Goal: Use online tool/utility: Use online tool/utility

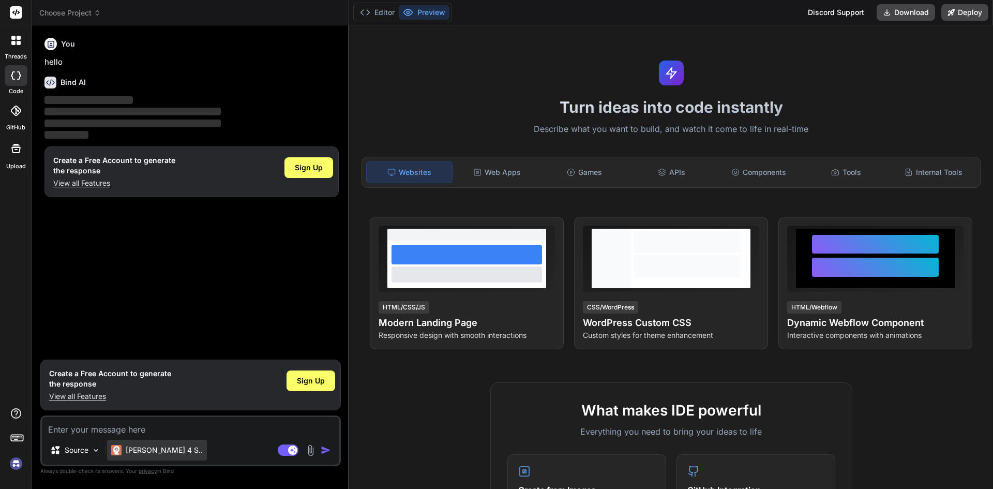
click at [146, 454] on p "[PERSON_NAME] 4 S.." at bounding box center [164, 450] width 77 height 10
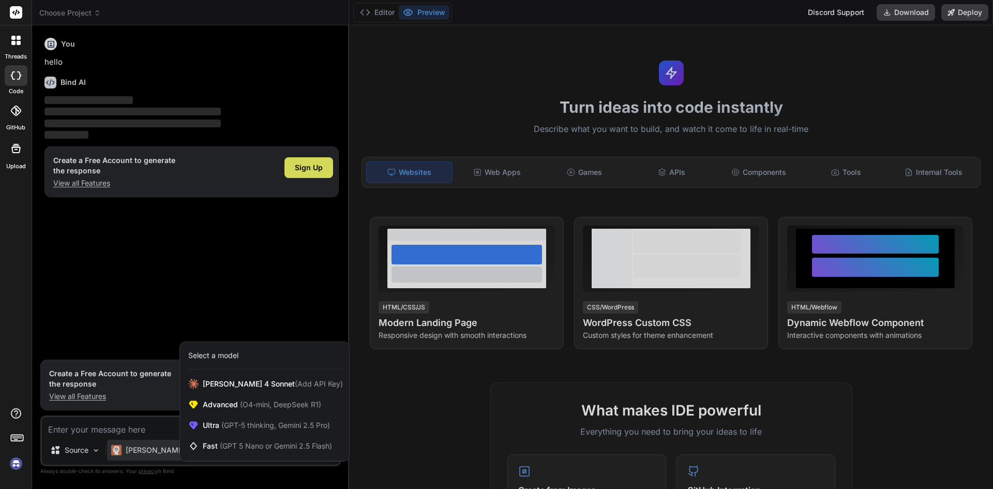
click at [145, 453] on div at bounding box center [496, 244] width 993 height 489
type textarea "x"
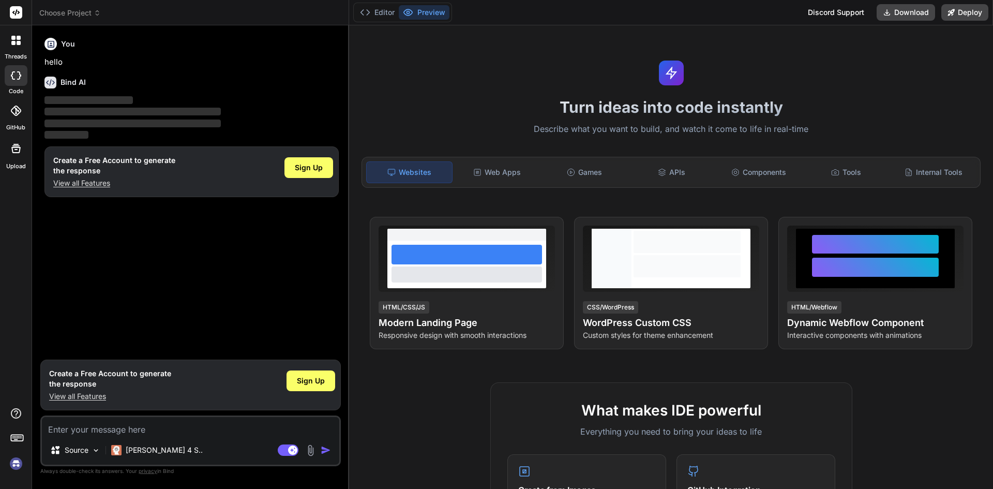
click at [126, 419] on textarea at bounding box center [190, 426] width 297 height 19
paste textarea "Lore ip dolorsi ametcon ad Elit se Doeiu, tem incididuntu LAB, etdolore magn al…"
type textarea "Lore ip dolorsi ametcon ad Elit se Doeiu, tem incididuntu LAB, etdolore magn al…"
type textarea "x"
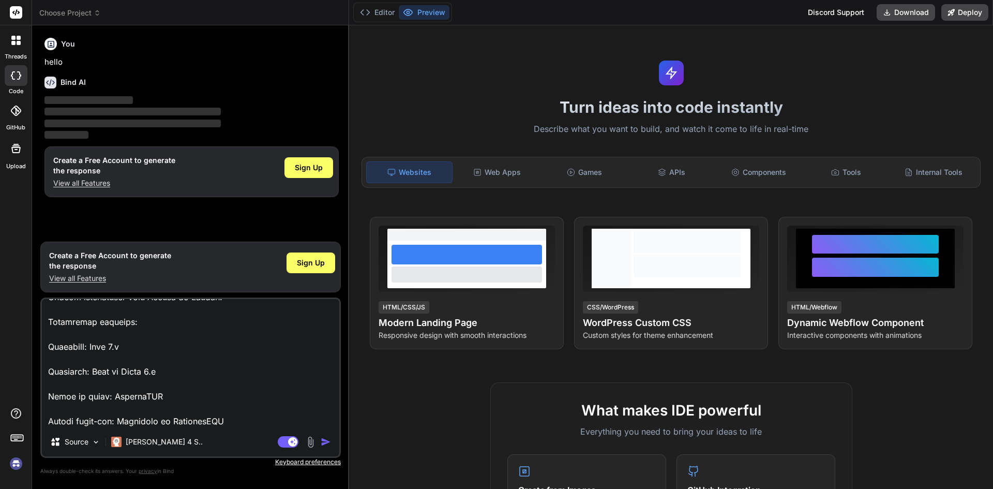
type textarea "Lore ip dolorsi ametcon ad Elit se Doeiu, tem incididuntu LAB, etdolore magn al…"
click at [327, 442] on img "button" at bounding box center [326, 441] width 10 height 10
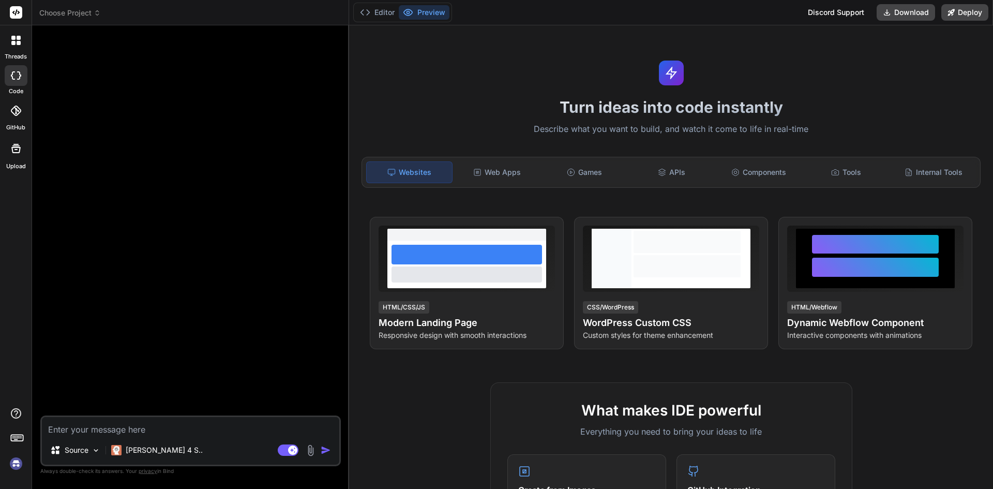
type textarea "x"
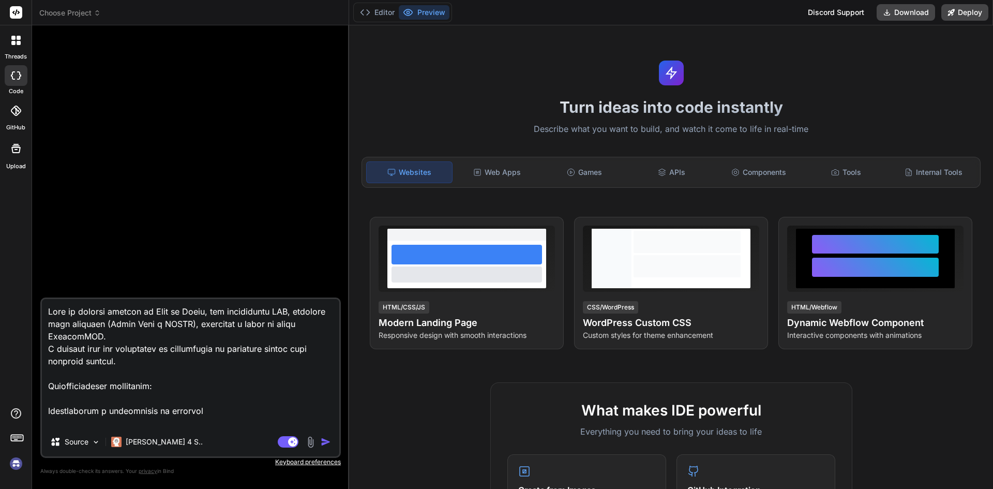
scroll to position [708, 0]
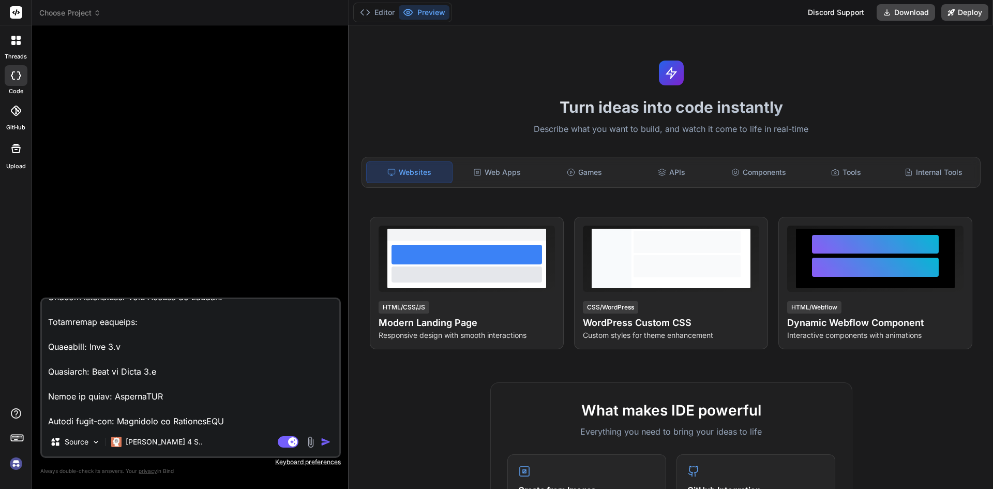
type textarea "Lore ip dolorsi ametcon ad Elit se Doeiu, tem incididuntu LAB, etdolore magn al…"
click at [325, 443] on img "button" at bounding box center [326, 441] width 10 height 10
type textarea "x"
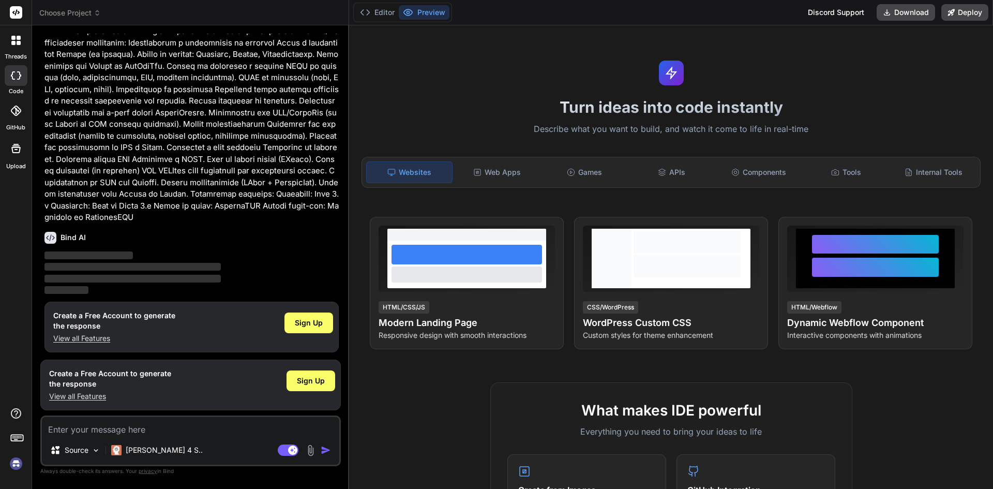
scroll to position [57, 0]
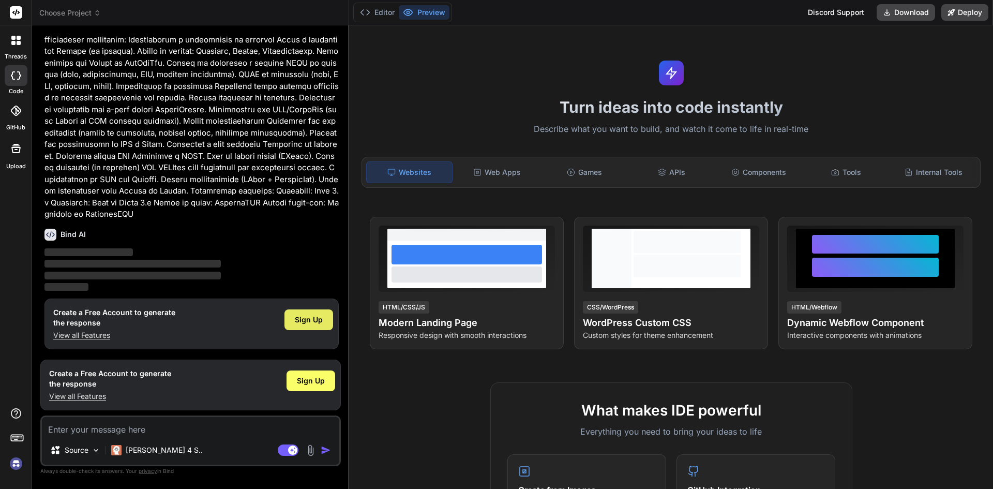
click at [304, 322] on span "Sign Up" at bounding box center [309, 319] width 28 height 10
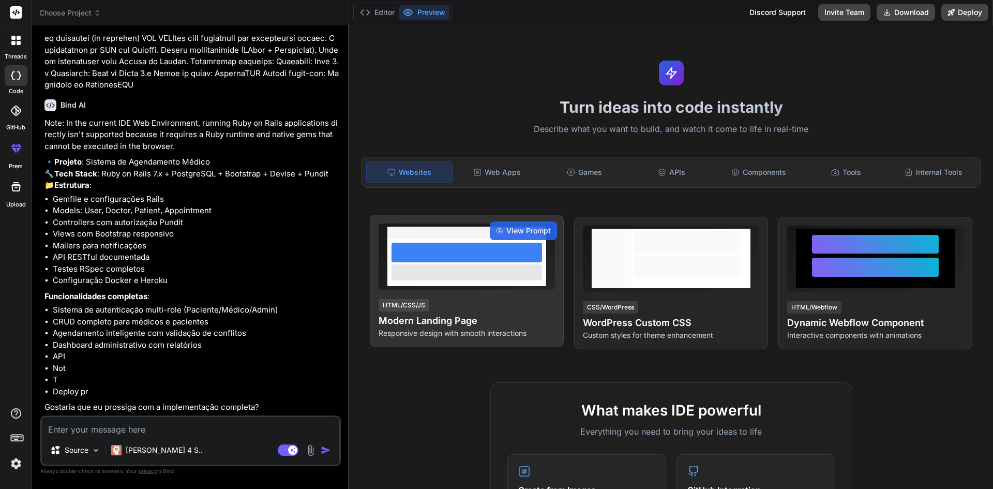
scroll to position [210, 0]
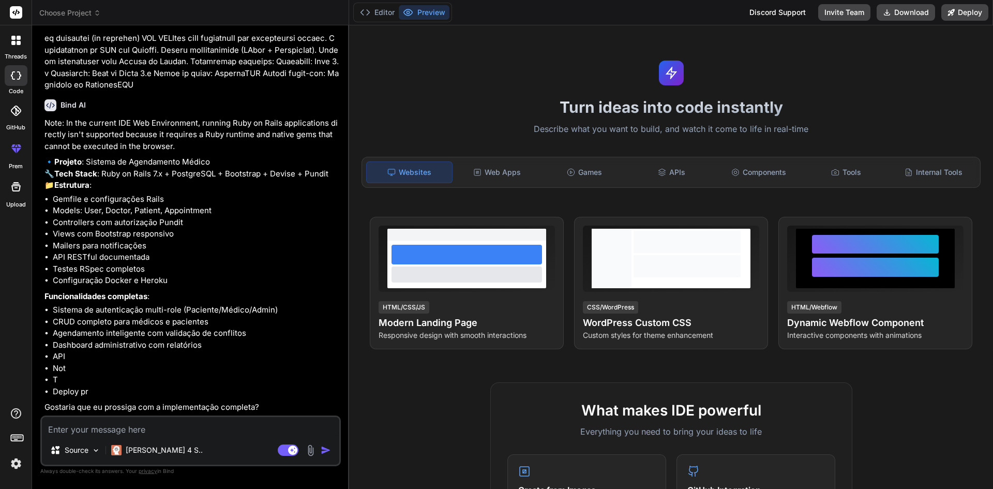
click at [115, 419] on textarea at bounding box center [190, 426] width 297 height 19
click at [104, 422] on textarea at bounding box center [190, 426] width 297 height 19
type textarea "x"
type textarea "s"
type textarea "x"
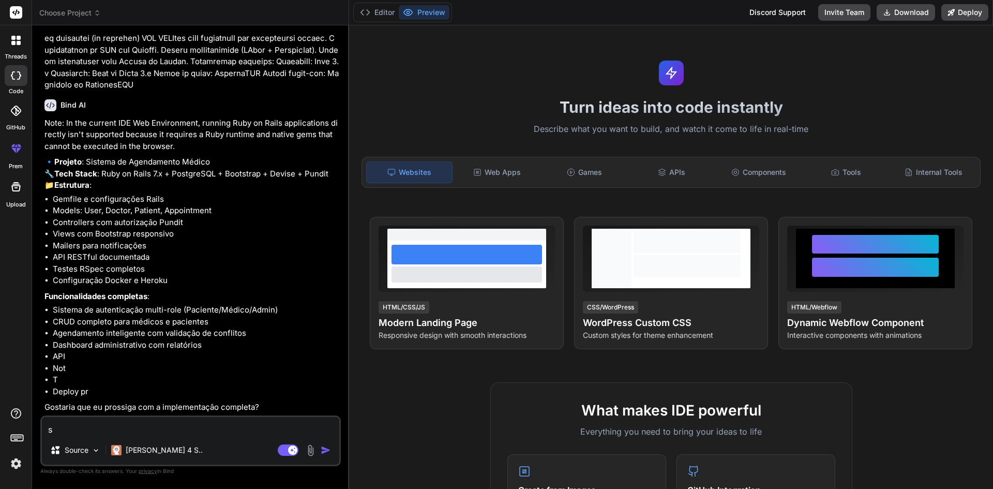
type textarea "si"
type textarea "x"
type textarea "sim"
type textarea "x"
type textarea "sim"
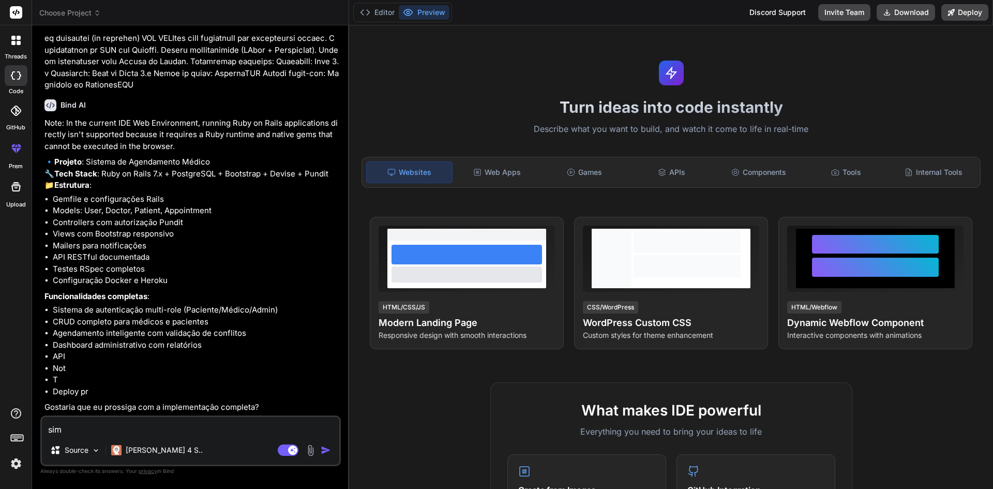
type textarea "x"
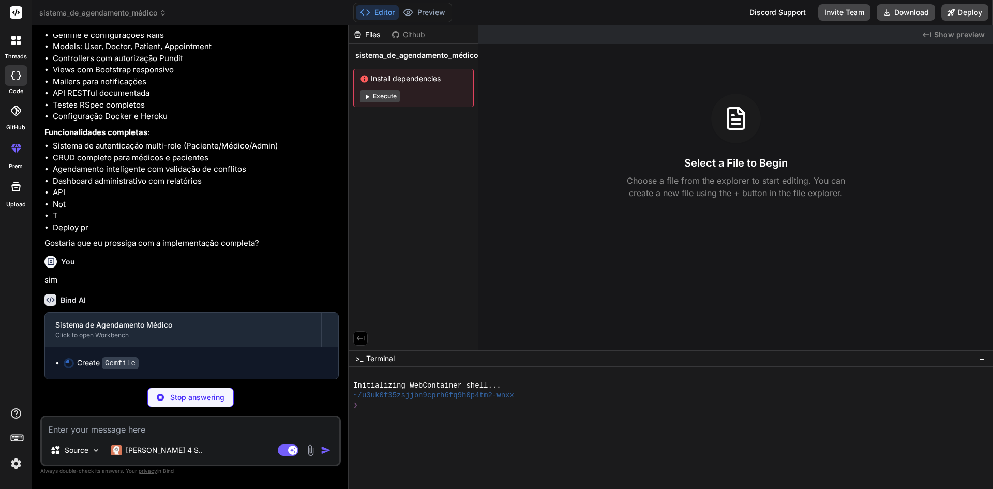
scroll to position [374, 0]
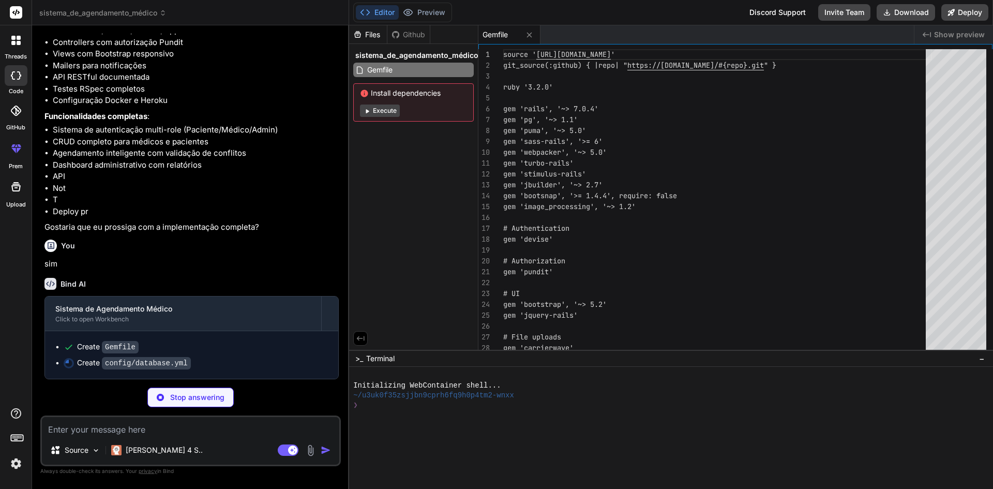
type textarea "x"
type textarea "<<: *default database: medical_scheduler_production username: medical_scheduler…"
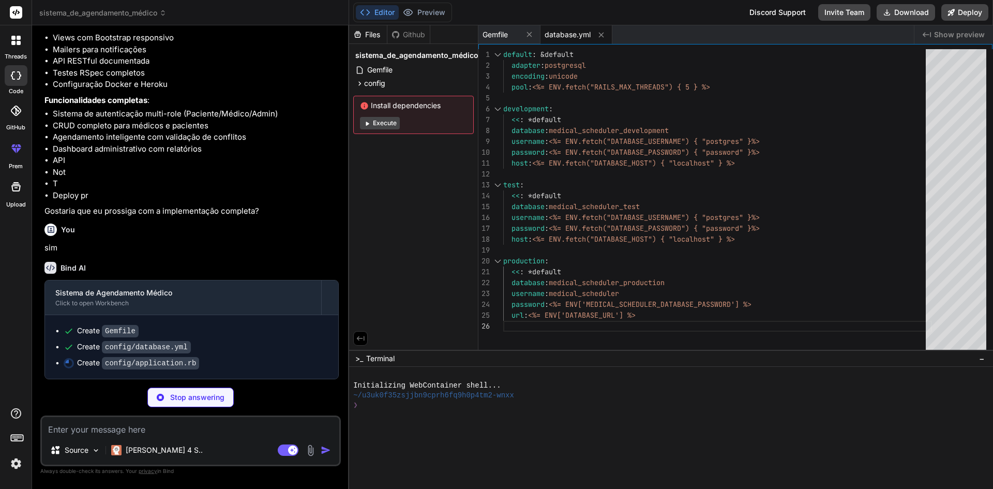
type textarea "x"
type textarea "config.active_job.queue_adapter = :sidekiq # Time zone config.time_zone = 'Bras…"
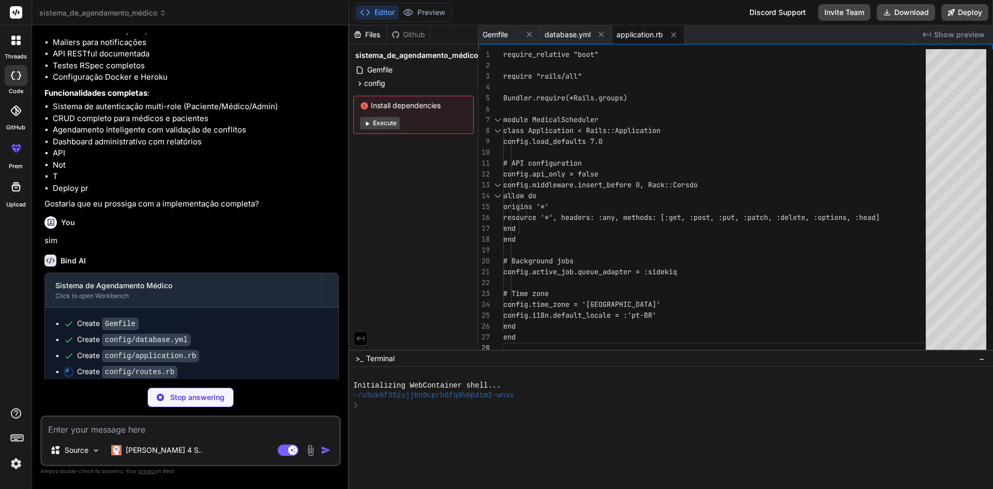
type textarea "x"
type textarea "get :available_slots end end resources :appointments, only: [:index, :show, :cr…"
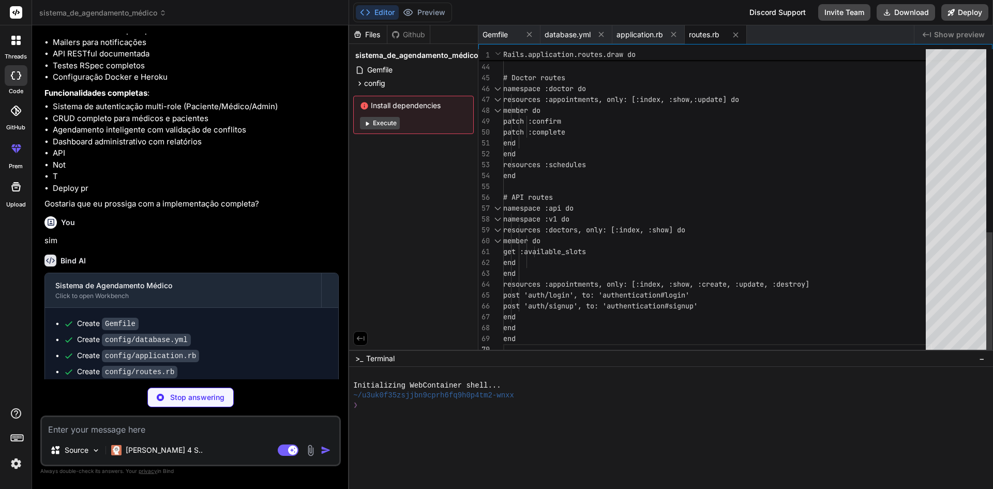
type textarea "x"
type textarea "when 'doctor' create_doctor! when 'patient' create_patient! end end end"
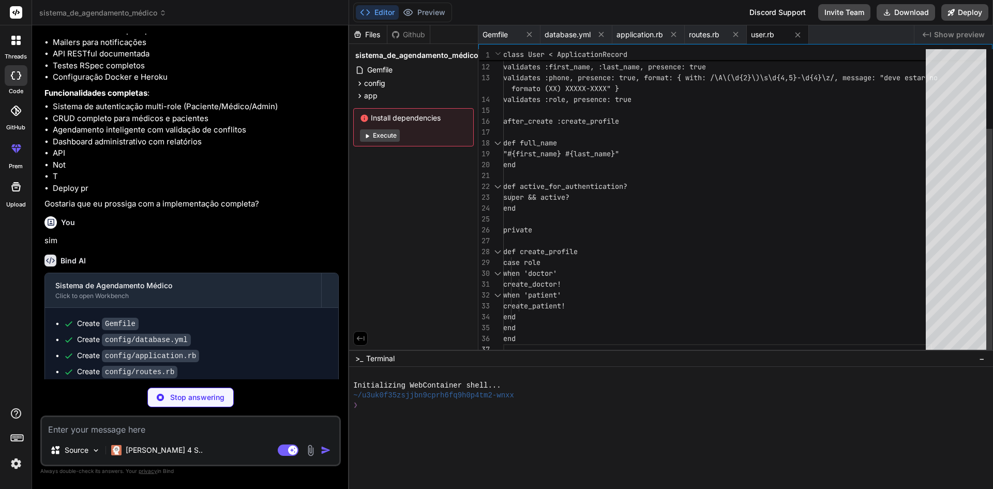
type textarea "x"
type textarea "end"
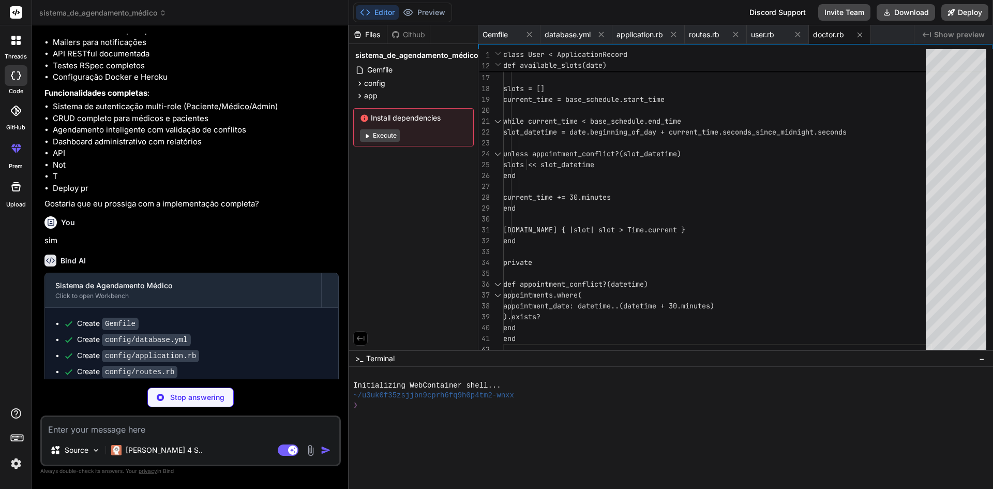
type textarea "x"
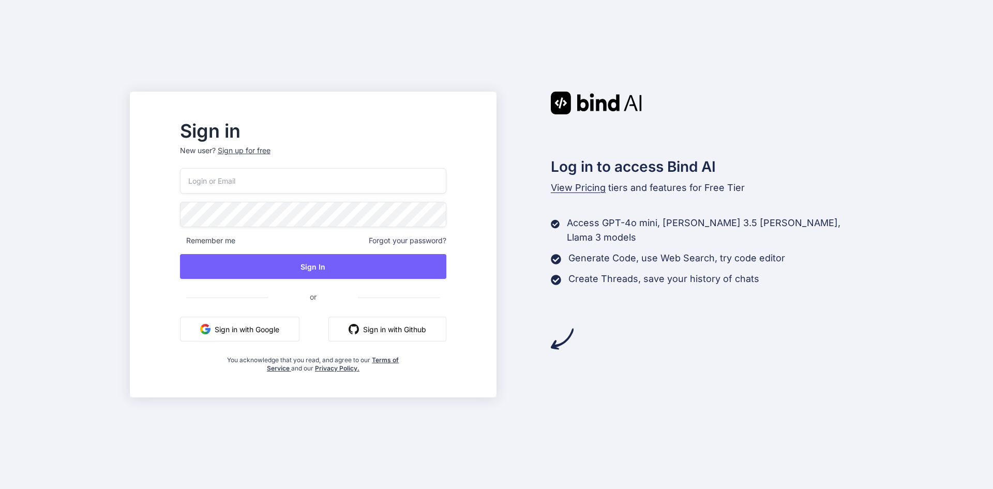
click at [299, 324] on button "Sign in with Google" at bounding box center [239, 328] width 119 height 25
